Goal: Information Seeking & Learning: Learn about a topic

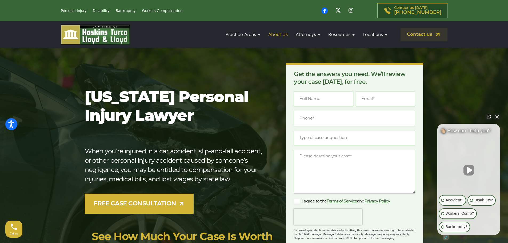
click at [284, 33] on link "About Us" at bounding box center [278, 34] width 25 height 15
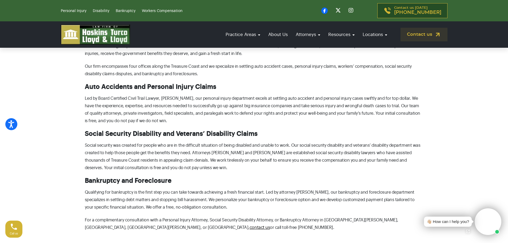
scroll to position [293, 0]
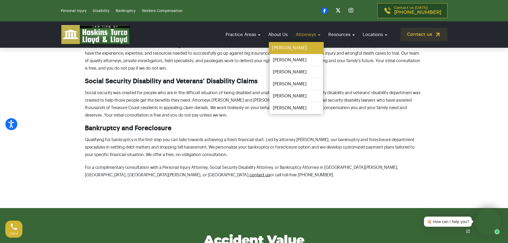
click at [291, 51] on link "[PERSON_NAME]" at bounding box center [296, 48] width 55 height 12
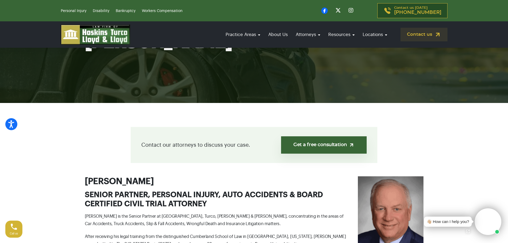
scroll to position [27, 0]
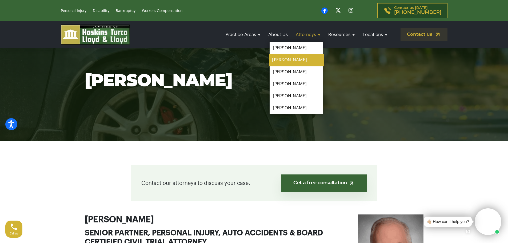
click at [291, 59] on link "[PERSON_NAME]" at bounding box center [296, 60] width 55 height 12
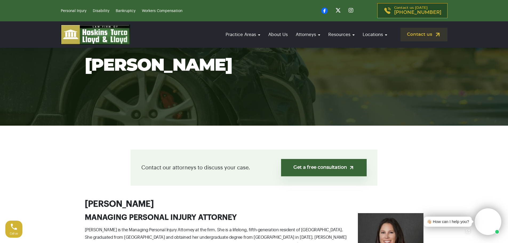
scroll to position [133, 0]
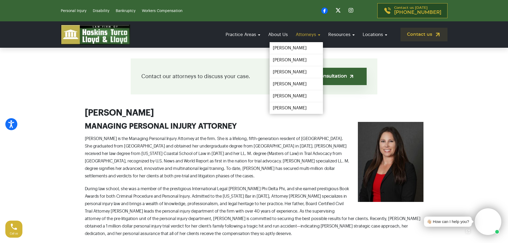
click at [309, 37] on link "Attorneys" at bounding box center [308, 34] width 30 height 15
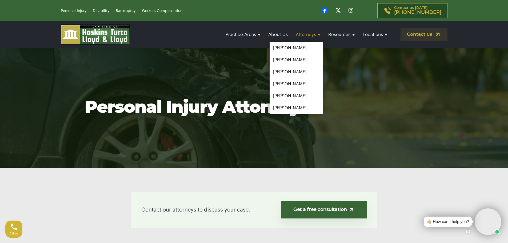
click at [318, 36] on link "Attorneys" at bounding box center [308, 34] width 30 height 15
click at [313, 31] on link "Attorneys" at bounding box center [308, 34] width 30 height 15
